Goal: Task Accomplishment & Management: Manage account settings

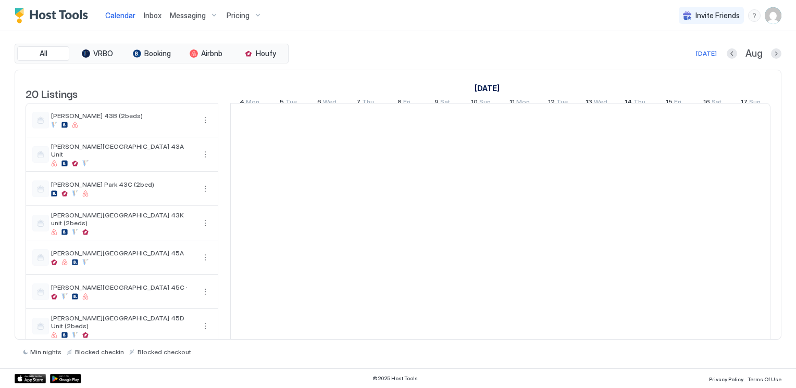
click at [188, 12] on span "Messaging" at bounding box center [188, 15] width 36 height 9
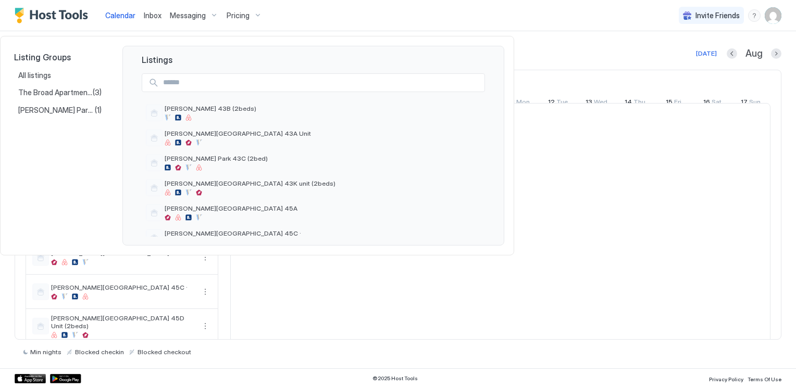
scroll to position [0, 578]
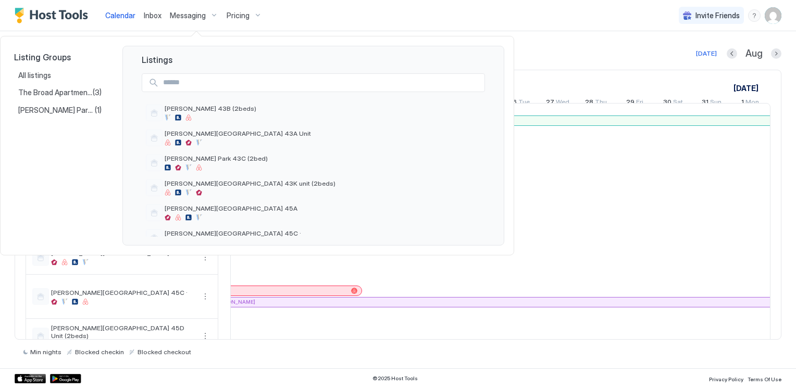
click at [253, 14] on div at bounding box center [398, 194] width 796 height 388
click at [309, 13] on div at bounding box center [398, 194] width 796 height 388
click at [594, 17] on div at bounding box center [398, 194] width 796 height 388
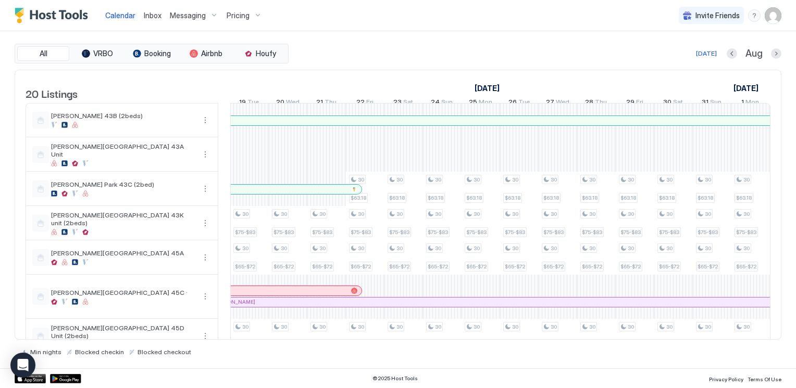
click at [594, 17] on div "Calendar Inbox Messaging Pricing Invite Friends CL" at bounding box center [398, 15] width 796 height 31
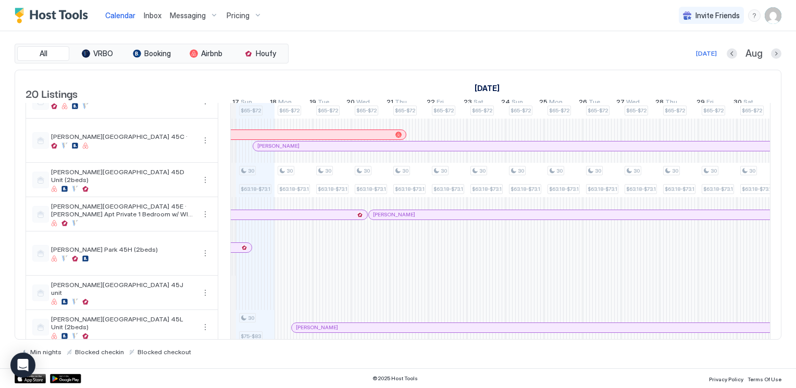
scroll to position [0, 508]
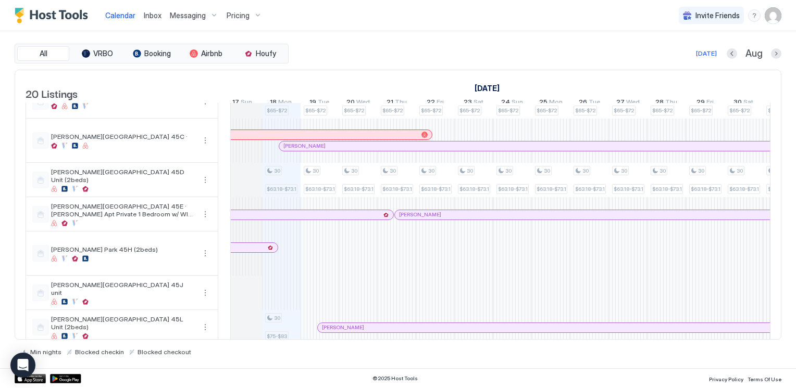
click at [281, 268] on div "30 $75-$83 30 $65-$72 30 $63.18-$73.18 30 $75-$83 30 $63.16-$73.16 30 $75-$83 3…" at bounding box center [762, 316] width 2081 height 739
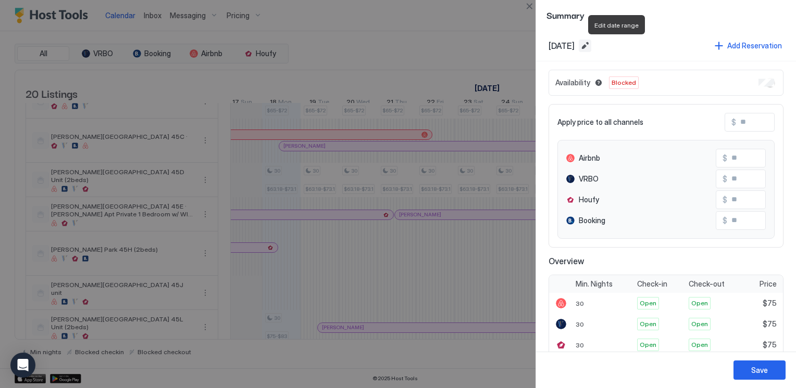
click at [591, 47] on button "Edit date range" at bounding box center [584, 46] width 12 height 12
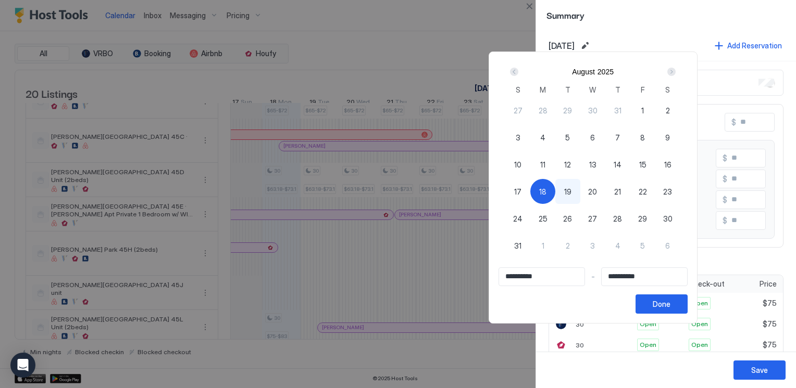
click at [550, 275] on input "**********" at bounding box center [541, 277] width 85 height 18
click at [555, 184] on div "18" at bounding box center [542, 191] width 25 height 25
click at [546, 190] on span "18" at bounding box center [542, 191] width 7 height 11
type input "**********"
click at [675, 68] on div "Next" at bounding box center [671, 72] width 8 height 8
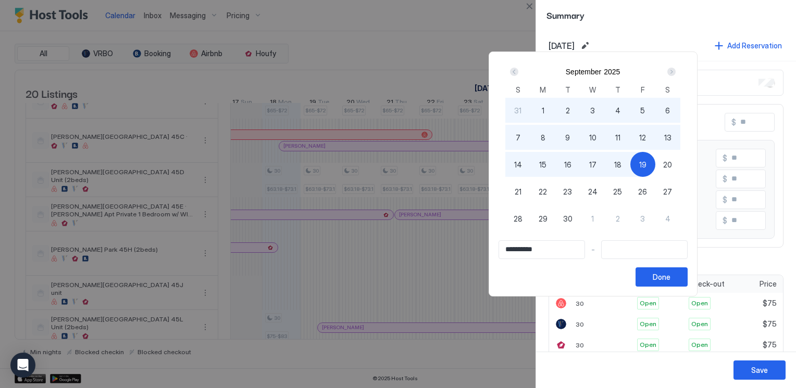
click at [646, 162] on span "19" at bounding box center [642, 164] width 7 height 11
type input "**********"
click at [670, 278] on div "Done" at bounding box center [661, 277] width 18 height 11
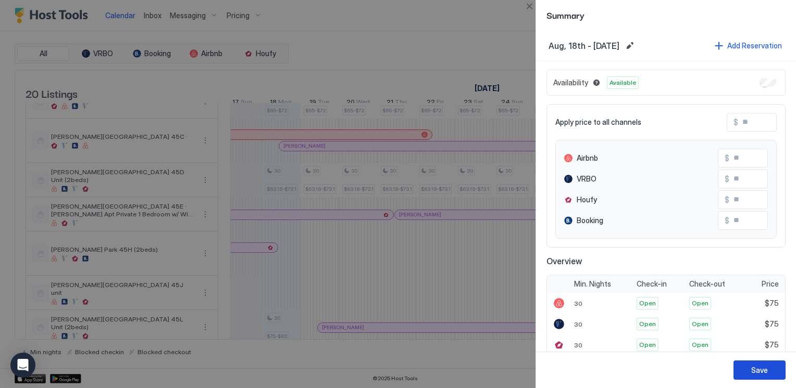
click at [764, 369] on div "Save" at bounding box center [759, 370] width 17 height 11
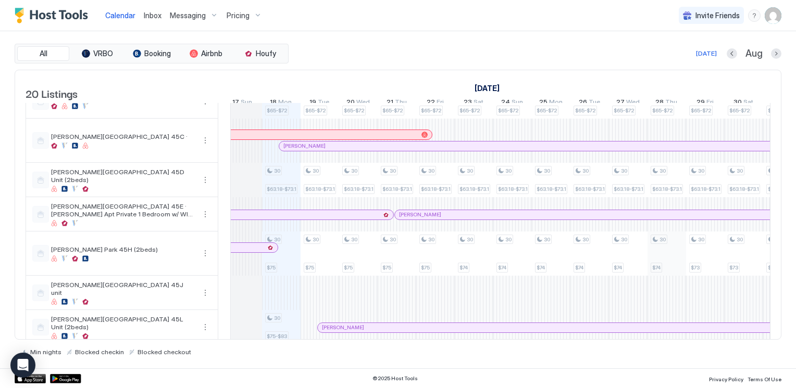
scroll to position [0, 606]
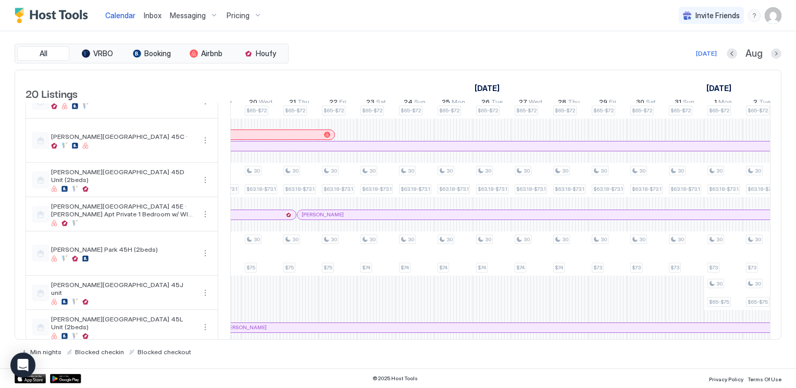
click at [250, 15] on div "Pricing" at bounding box center [244, 16] width 44 height 18
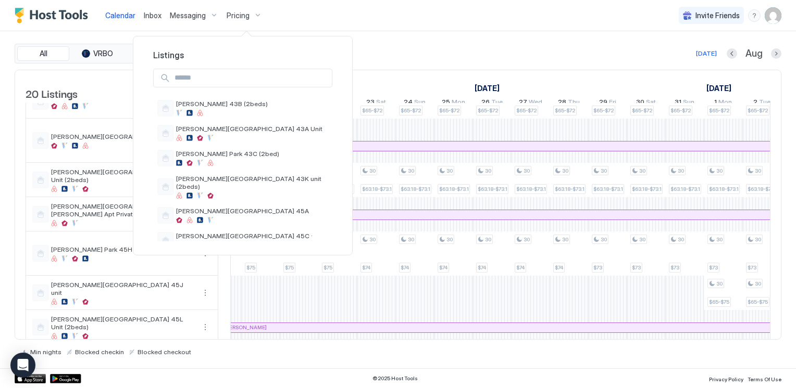
click at [204, 78] on input "Input Field" at bounding box center [250, 78] width 161 height 18
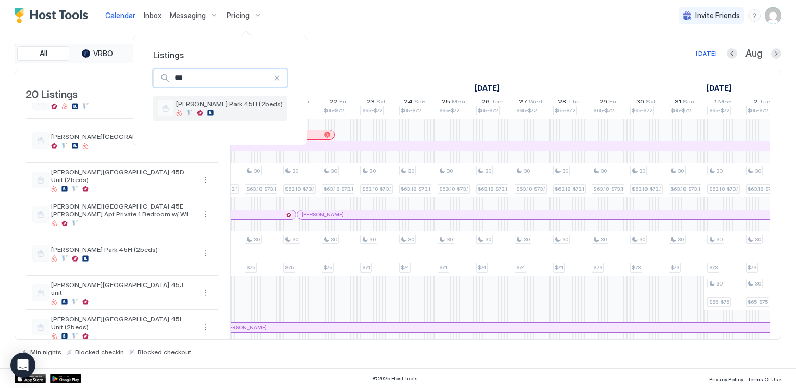
type input "***"
click at [199, 108] on div "[PERSON_NAME] Park 45H (2beds)" at bounding box center [229, 108] width 107 height 16
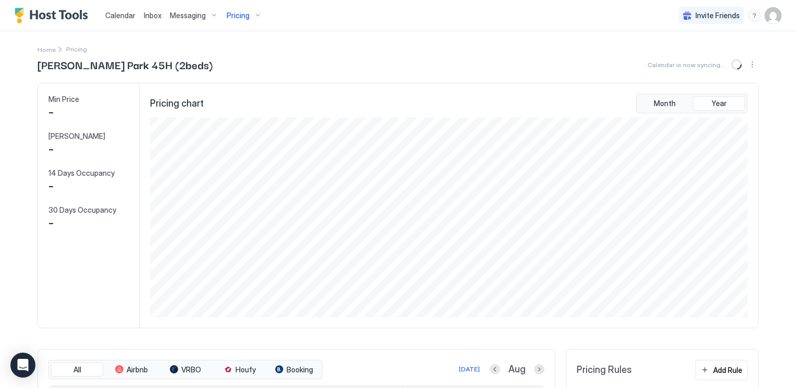
scroll to position [200, 600]
click at [670, 106] on span "Month" at bounding box center [664, 103] width 22 height 9
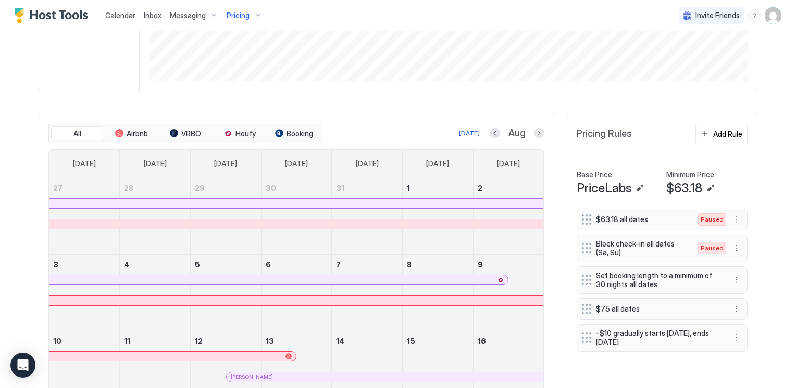
scroll to position [260, 0]
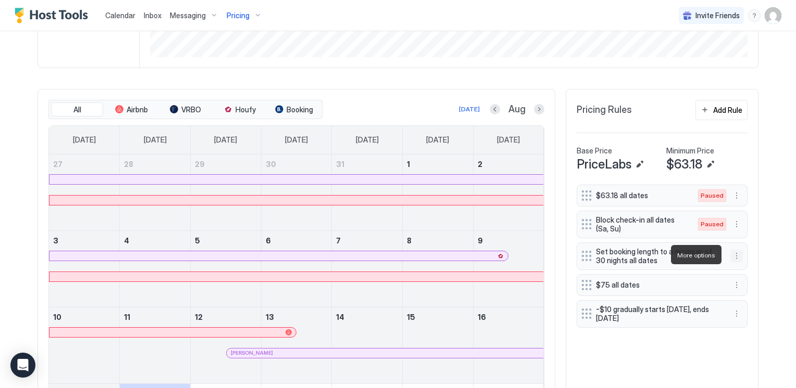
click at [735, 253] on button "More options" at bounding box center [736, 256] width 12 height 12
click at [751, 266] on span "Edit" at bounding box center [747, 270] width 11 height 8
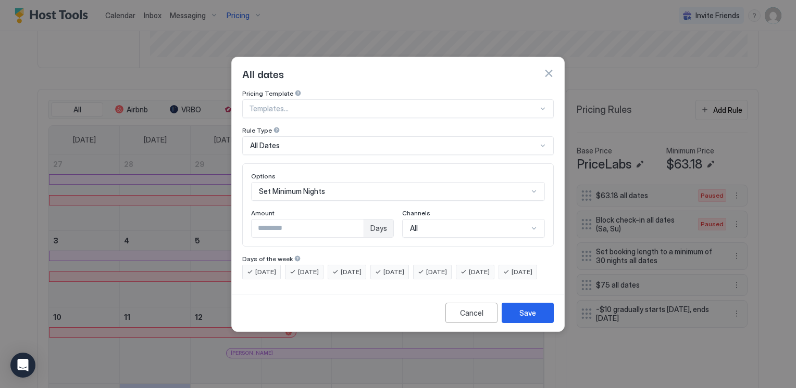
click at [543, 142] on div at bounding box center [542, 146] width 8 height 8
click at [462, 319] on div "Cancel" at bounding box center [471, 313] width 23 height 11
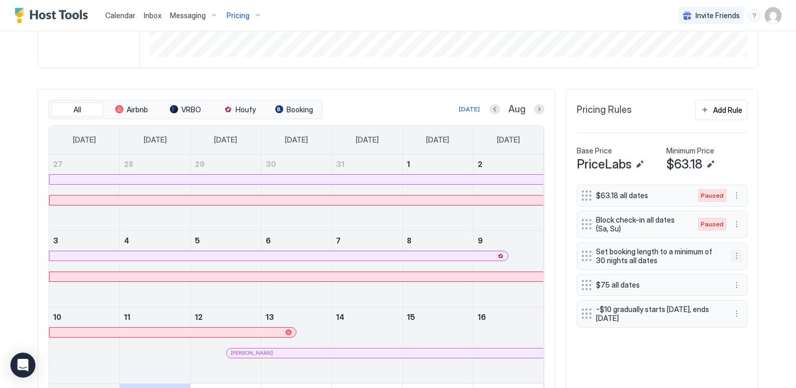
click at [736, 254] on button "More options" at bounding box center [736, 256] width 12 height 12
click at [757, 284] on span "Pause" at bounding box center [751, 286] width 19 height 8
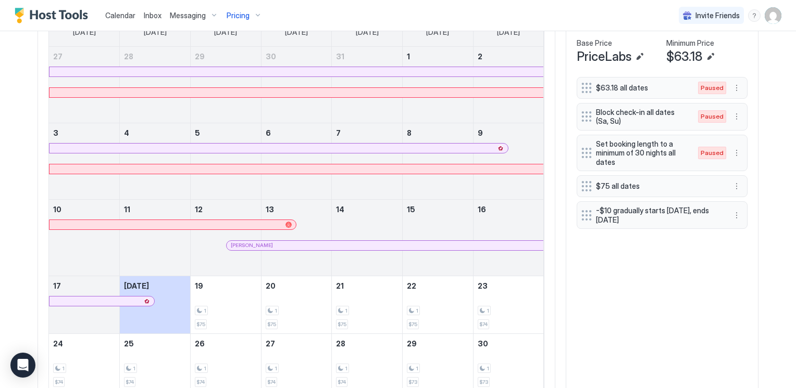
scroll to position [364, 0]
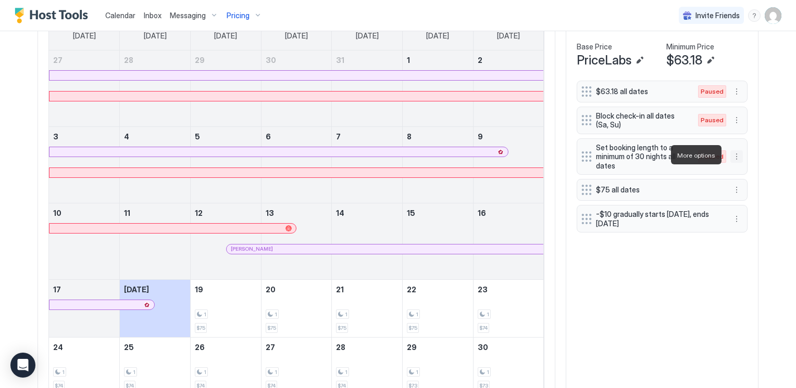
click at [731, 153] on button "More options" at bounding box center [736, 156] width 12 height 12
click at [740, 186] on div "Enable" at bounding box center [747, 186] width 32 height 8
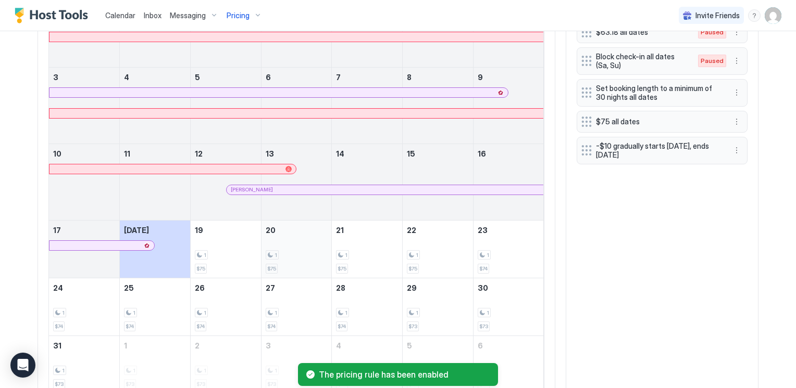
scroll to position [467, 0]
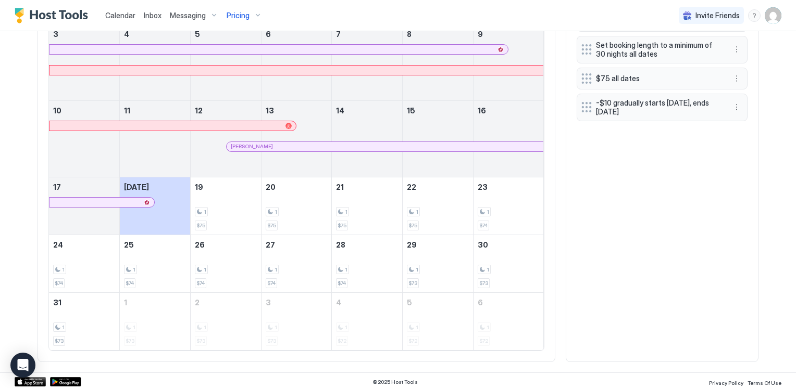
click at [610, 209] on div "$63.18 all dates Paused Block check-in all dates (Sa, Su) Paused Set booking le…" at bounding box center [661, 164] width 171 height 373
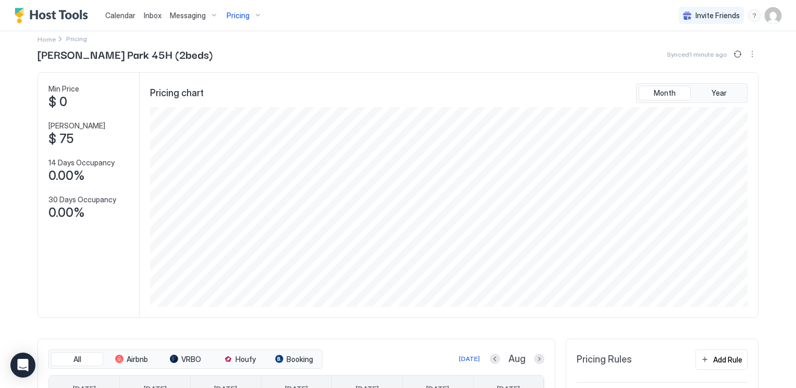
scroll to position [0, 0]
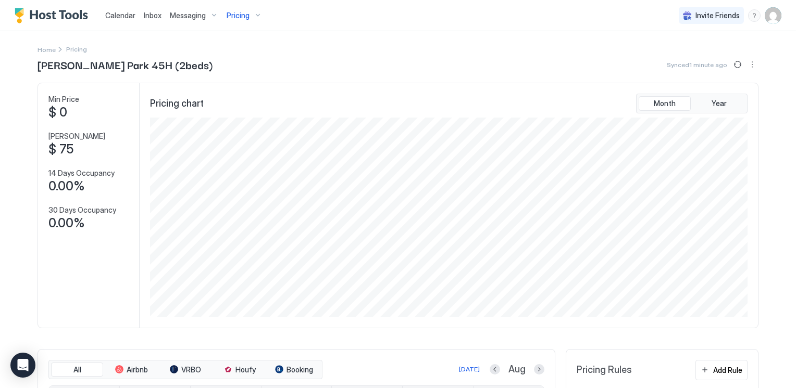
click at [115, 14] on span "Calendar" at bounding box center [120, 15] width 30 height 9
